Goal: Transaction & Acquisition: Purchase product/service

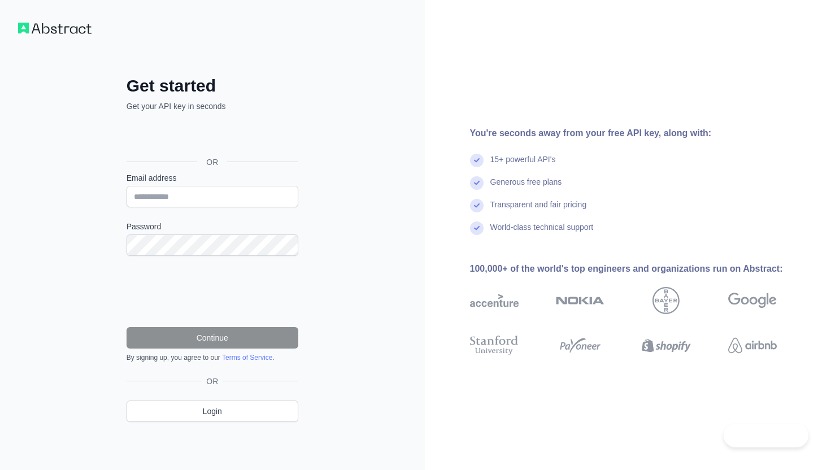
click at [269, 131] on div "Войти с аккаунтом Google (откроется в новой вкладке)" at bounding box center [211, 136] width 169 height 25
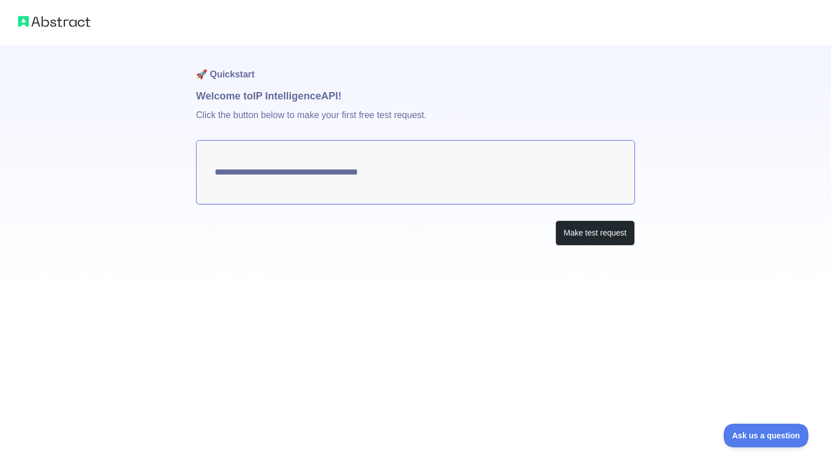
type textarea "**********"
click at [573, 238] on button "Make test request" at bounding box center [595, 232] width 80 height 25
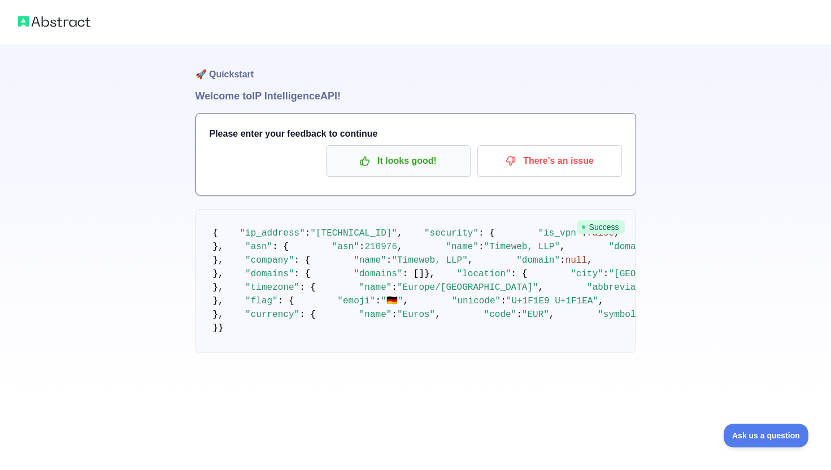
click at [408, 167] on p "It looks good!" at bounding box center [398, 160] width 128 height 19
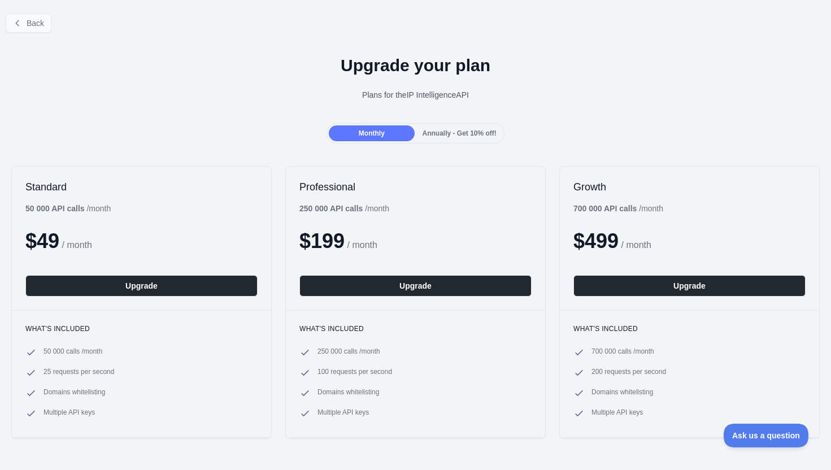
click at [19, 19] on icon at bounding box center [17, 23] width 9 height 9
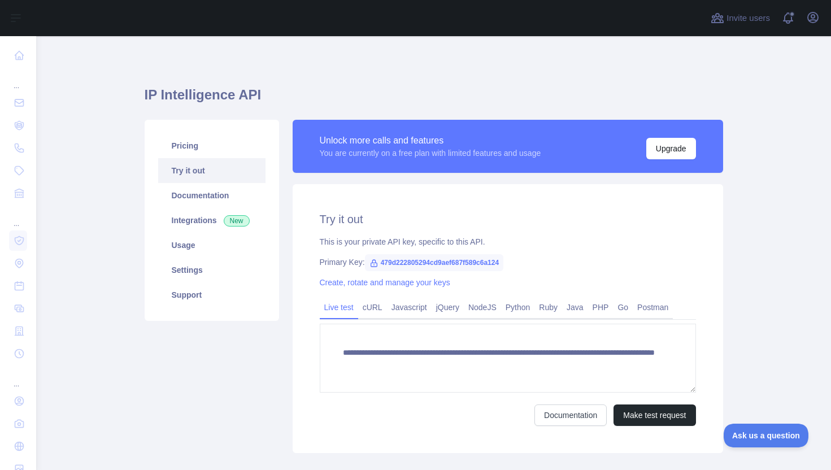
click at [410, 263] on span "479d222805294cd9aef687f589c6a124" at bounding box center [434, 262] width 139 height 17
click at [424, 262] on span "479d222805294cd9aef687f589c6a124" at bounding box center [434, 262] width 139 height 17
